Goal: Information Seeking & Learning: Check status

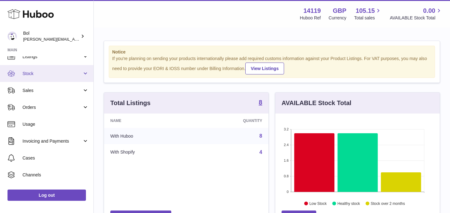
scroll to position [28, 0]
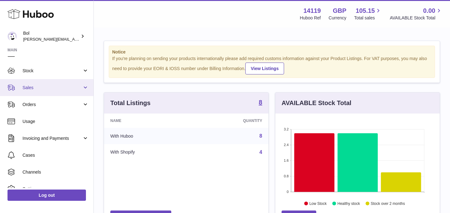
click at [34, 82] on link "Sales" at bounding box center [46, 87] width 93 height 17
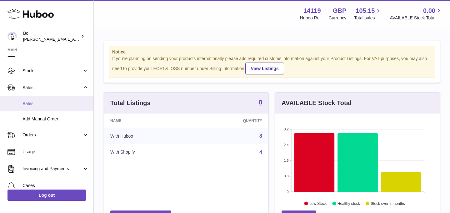
click at [43, 100] on link "Sales" at bounding box center [46, 103] width 93 height 15
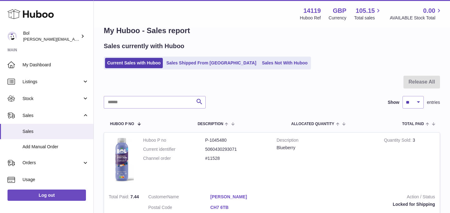
scroll to position [13, 0]
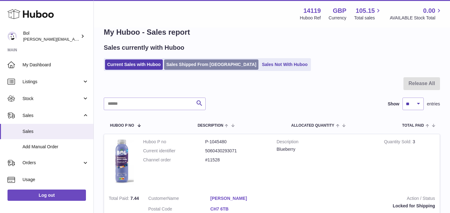
click at [203, 67] on link "Sales Shipped From Huboo" at bounding box center [211, 64] width 94 height 10
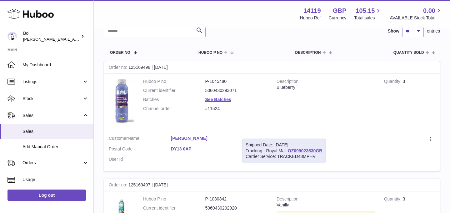
scroll to position [78, 0]
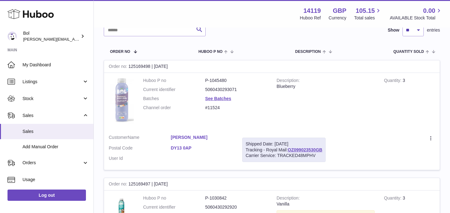
click at [119, 96] on img at bounding box center [121, 101] width 25 height 46
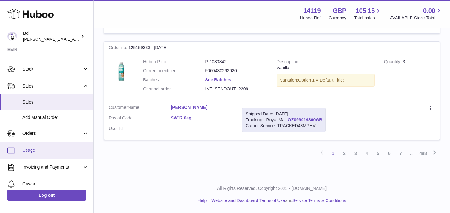
scroll to position [32, 0]
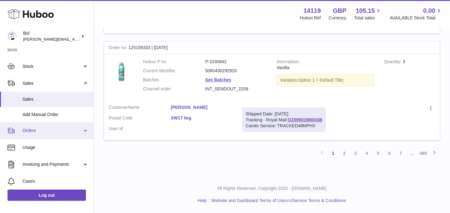
click at [39, 138] on link "Orders" at bounding box center [46, 130] width 93 height 17
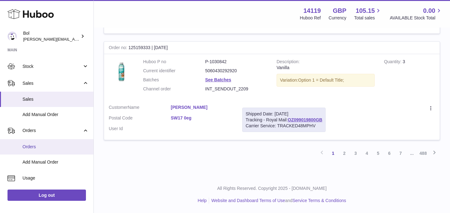
click at [52, 150] on link "Orders" at bounding box center [46, 146] width 93 height 15
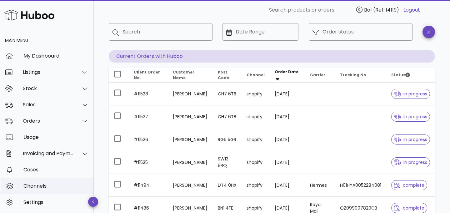
scroll to position [16, 0]
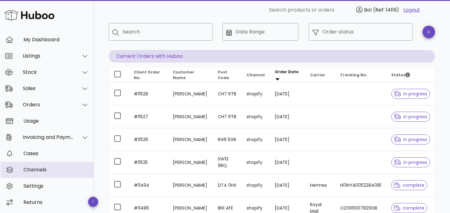
click at [33, 167] on div "Channels" at bounding box center [55, 170] width 65 height 6
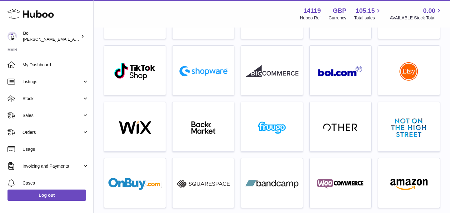
scroll to position [134, 0]
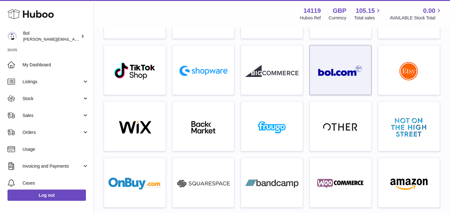
click at [326, 71] on img at bounding box center [340, 70] width 44 height 11
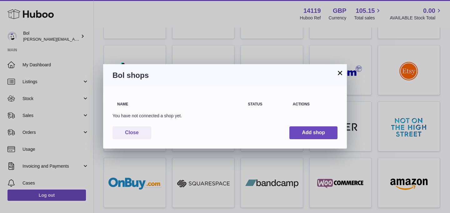
click at [341, 74] on button "×" at bounding box center [340, 73] width 8 height 8
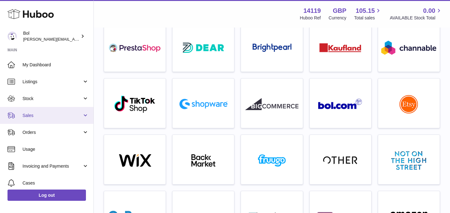
scroll to position [89, 0]
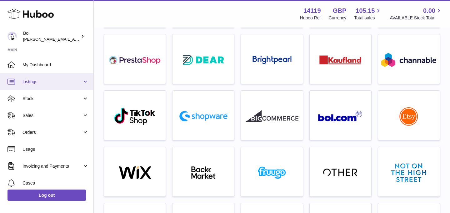
click at [36, 79] on span "Listings" at bounding box center [53, 82] width 60 height 6
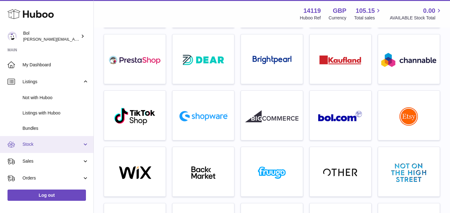
click at [38, 143] on span "Stock" at bounding box center [53, 144] width 60 height 6
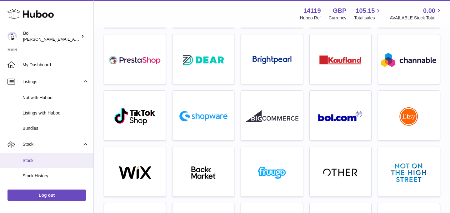
click at [43, 155] on link "Stock" at bounding box center [46, 160] width 93 height 15
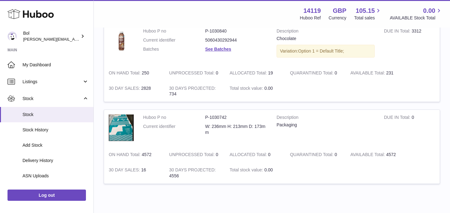
scroll to position [628, 0]
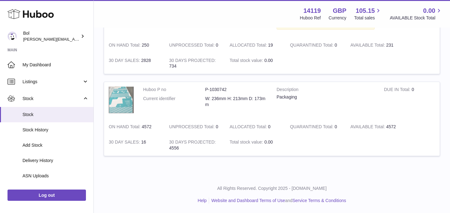
click at [119, 110] on img at bounding box center [121, 100] width 25 height 26
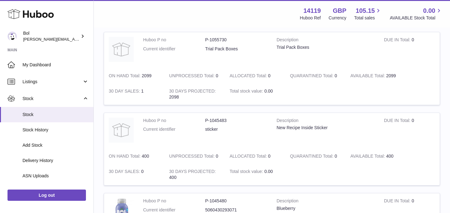
scroll to position [0, 0]
